Goal: Information Seeking & Learning: Learn about a topic

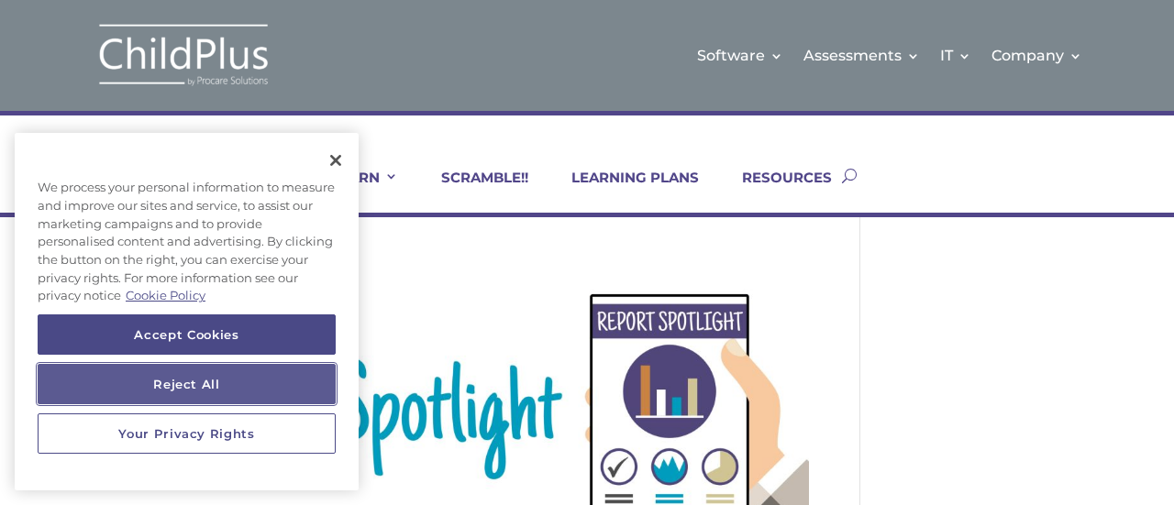
click at [217, 402] on button "Reject All" at bounding box center [187, 384] width 298 height 40
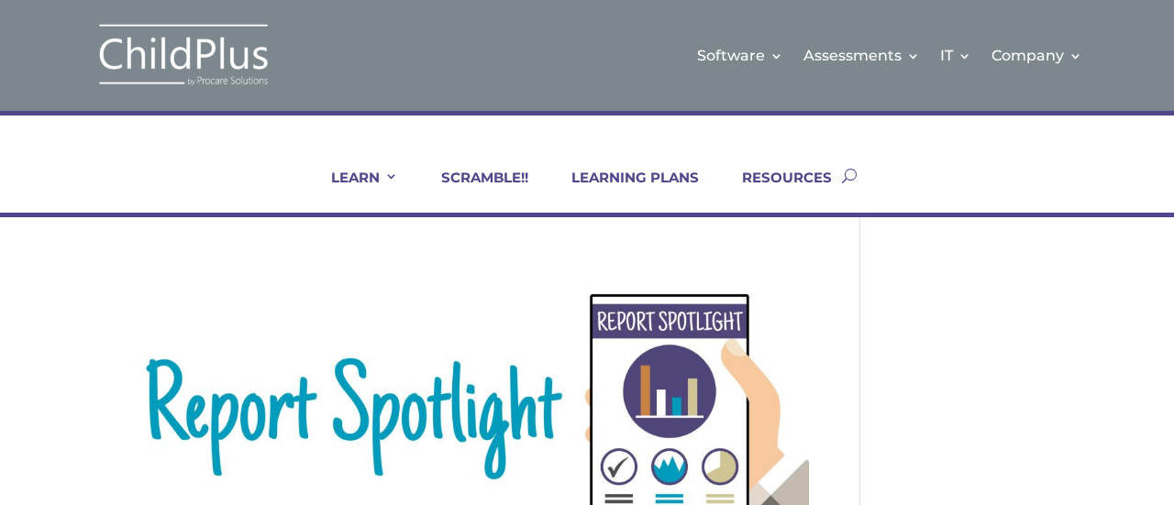
click at [843, 172] on button "button" at bounding box center [849, 175] width 15 height 74
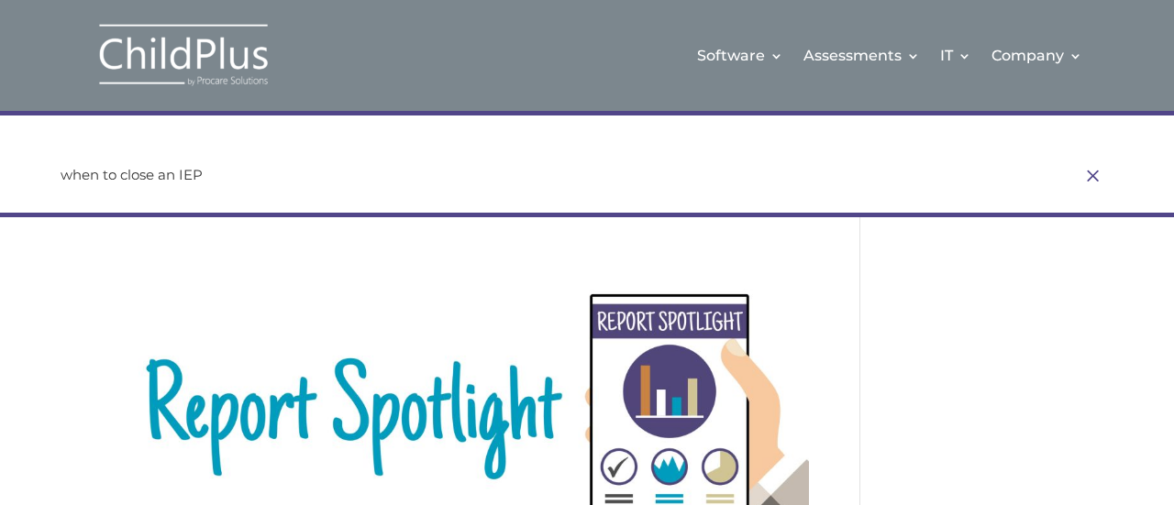
type input "when to close an IEP"
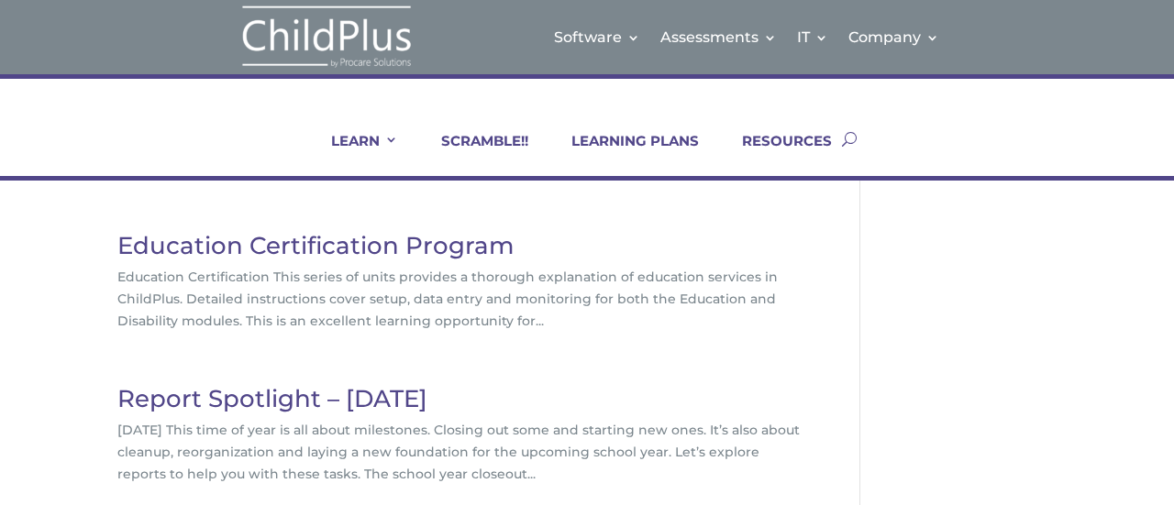
click at [849, 307] on div "Education Certification Program Education Certification This series of units pr…" at bounding box center [488, 474] width 743 height 481
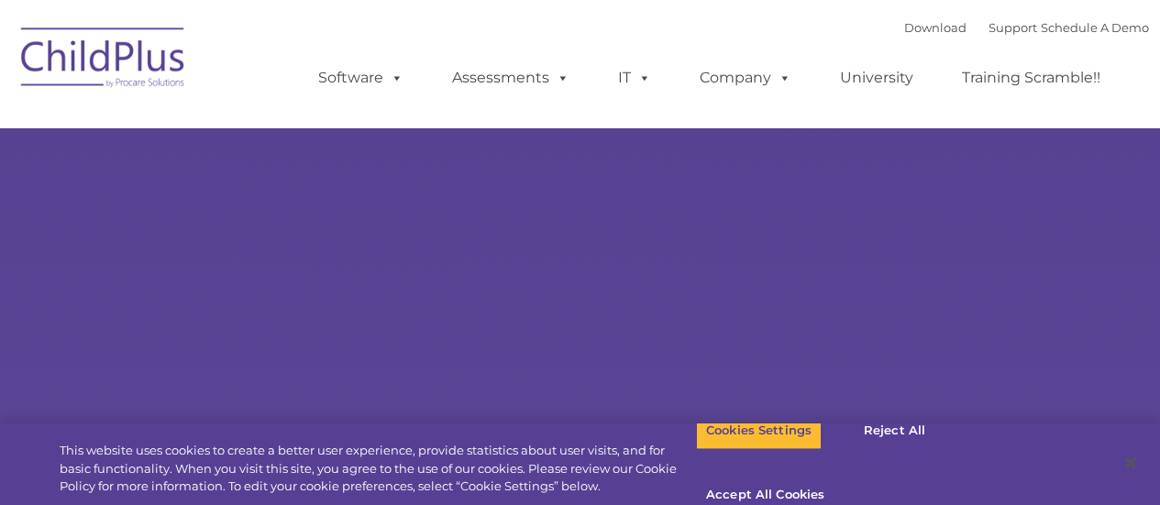
type input ""
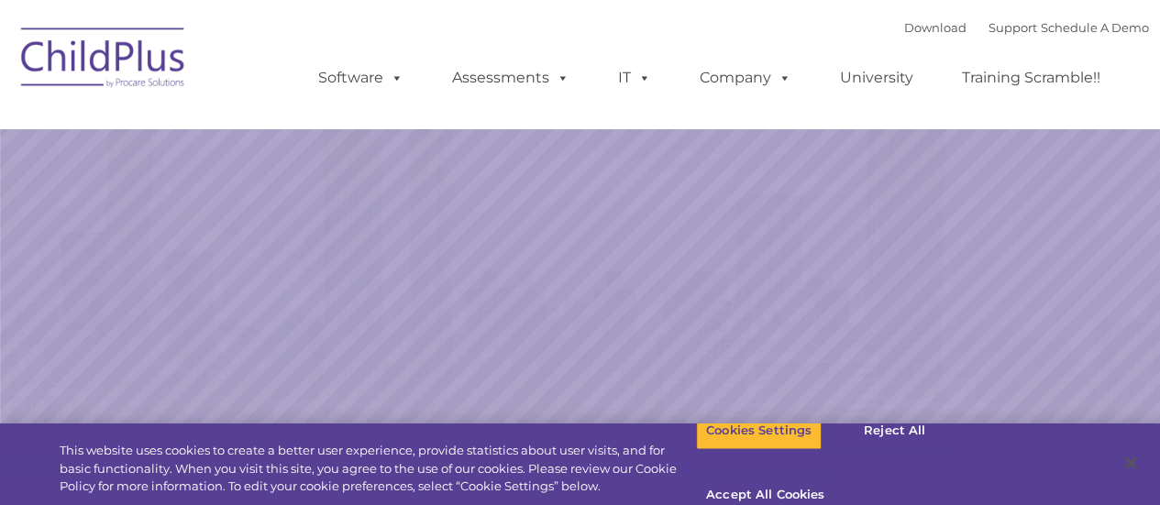
select select "MEDIUM"
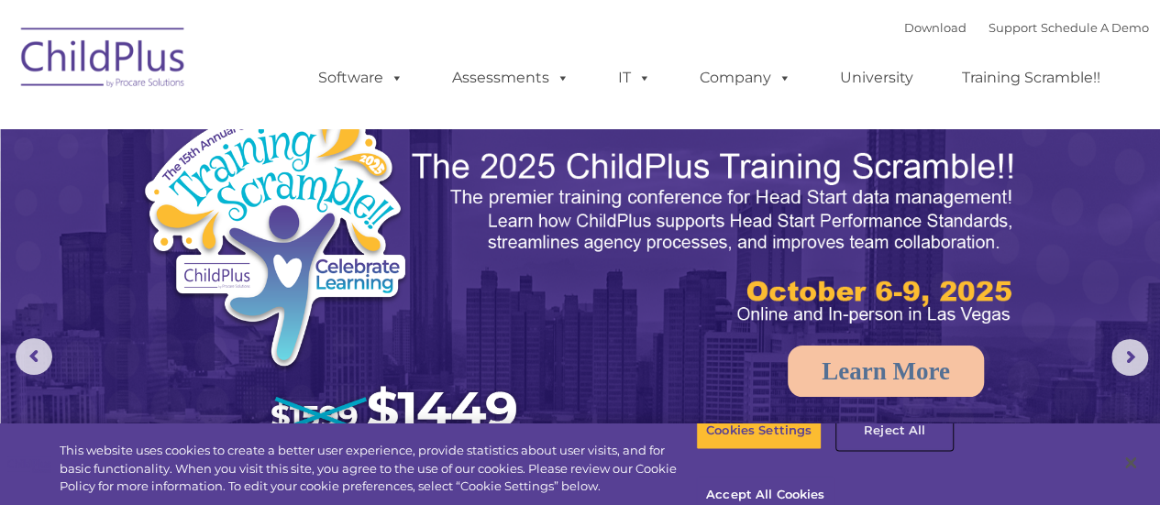
click at [888, 450] on button "Reject All" at bounding box center [894, 431] width 115 height 39
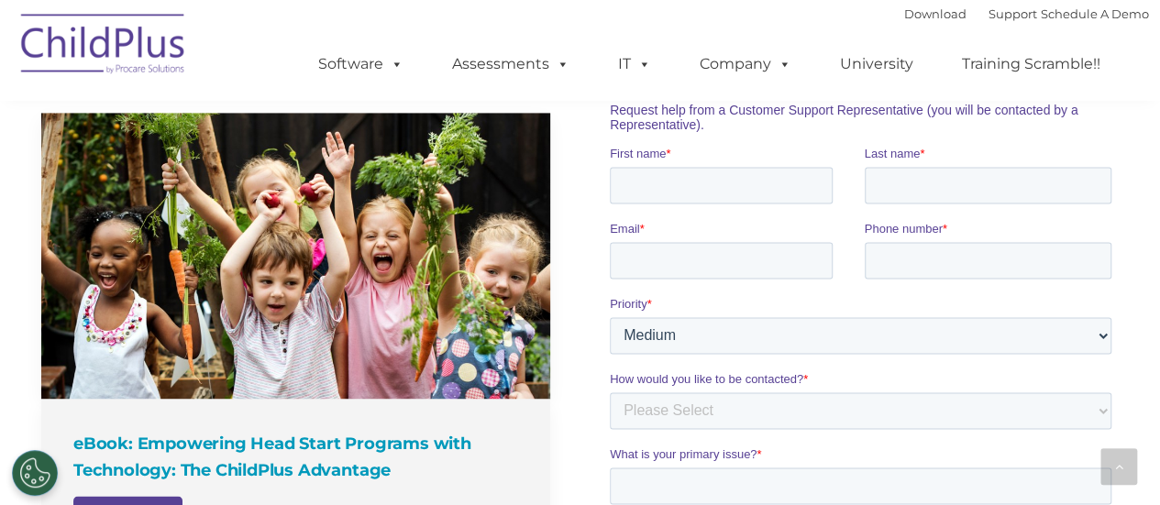
scroll to position [1317, 0]
